Goal: Task Accomplishment & Management: Manage account settings

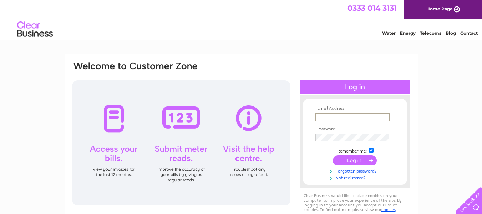
click at [343, 113] on input "text" at bounding box center [352, 117] width 74 height 9
type input "[EMAIL_ADDRESS][DOMAIN_NAME]"
click at [353, 157] on input "submit" at bounding box center [355, 159] width 44 height 10
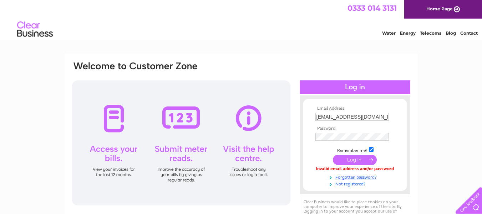
click at [350, 160] on input "submit" at bounding box center [355, 159] width 44 height 10
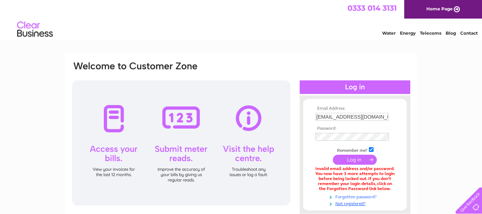
click at [361, 196] on link "Forgotten password?" at bounding box center [355, 196] width 81 height 7
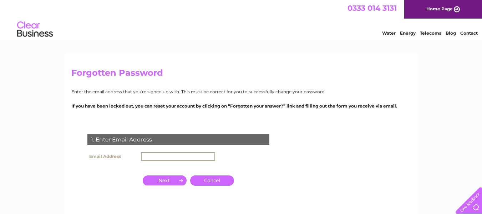
click at [153, 158] on input "text" at bounding box center [178, 156] width 74 height 9
type input "[EMAIL_ADDRESS][DOMAIN_NAME]"
click at [163, 180] on input "button" at bounding box center [165, 180] width 44 height 10
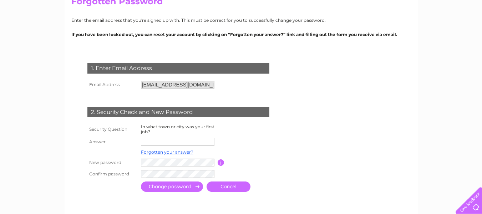
scroll to position [109, 0]
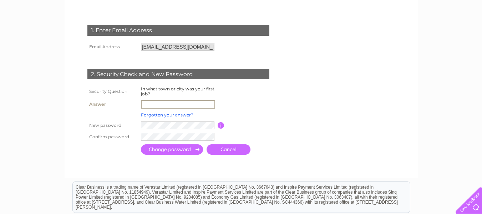
click at [207, 103] on input "text" at bounding box center [178, 104] width 74 height 9
type input "patan"
click at [177, 135] on tbody "Security Question In what town or city was your first job? Answer patan Forgott…" at bounding box center [187, 113] width 203 height 57
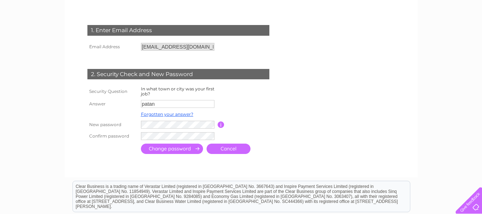
click at [169, 150] on input "submit" at bounding box center [172, 148] width 62 height 10
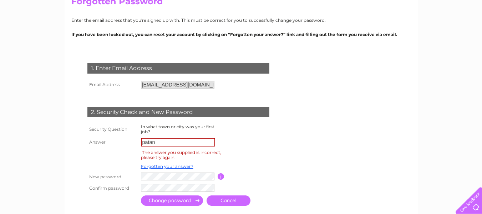
scroll to position [86, 0]
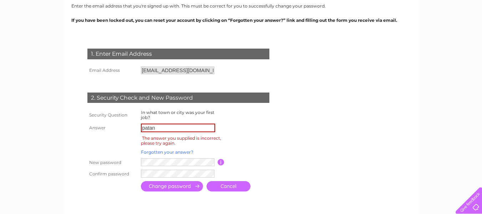
click at [173, 152] on link "Forgotten your answer?" at bounding box center [167, 151] width 52 height 5
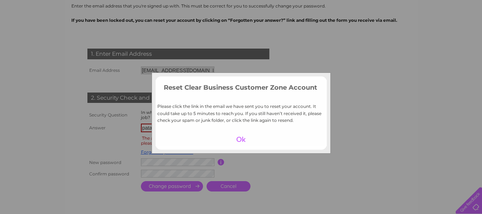
click at [238, 140] on div at bounding box center [241, 139] width 44 height 10
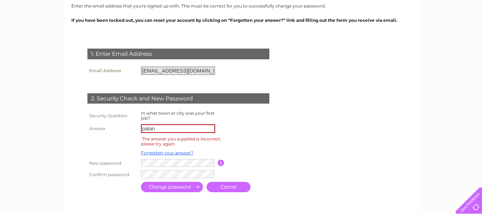
click at [168, 68] on input "[EMAIL_ADDRESS][DOMAIN_NAME]" at bounding box center [178, 70] width 74 height 9
click at [212, 71] on input "[EMAIL_ADDRESS][DOMAIN_NAME]" at bounding box center [178, 70] width 74 height 9
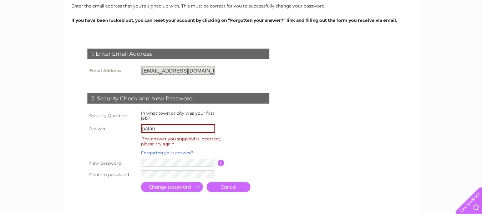
click at [212, 71] on input "[EMAIL_ADDRESS][DOMAIN_NAME]" at bounding box center [178, 70] width 74 height 9
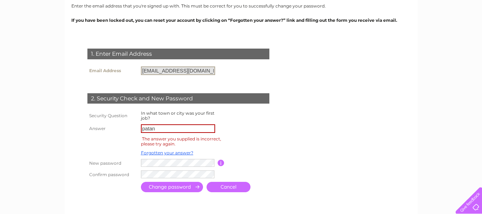
click at [212, 71] on input "[EMAIL_ADDRESS][DOMAIN_NAME]" at bounding box center [178, 70] width 74 height 9
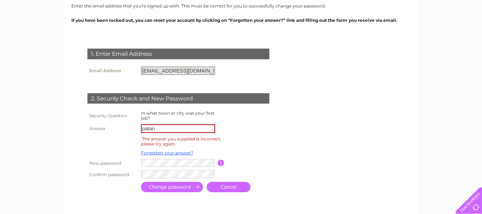
click at [212, 71] on input "[EMAIL_ADDRESS][DOMAIN_NAME]" at bounding box center [178, 70] width 74 height 9
